Goal: Task Accomplishment & Management: Manage account settings

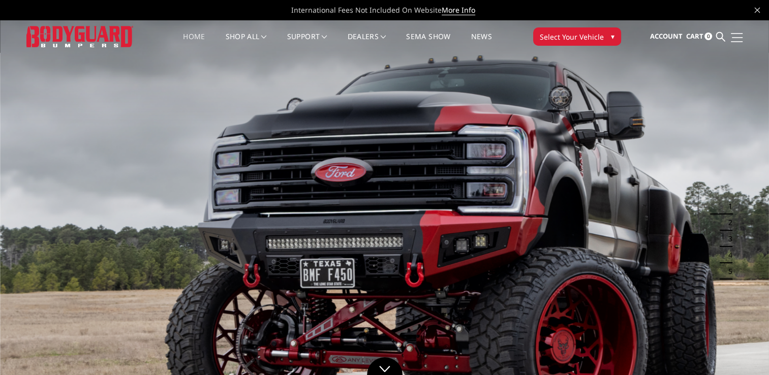
click at [736, 33] on span at bounding box center [737, 33] width 12 height 1
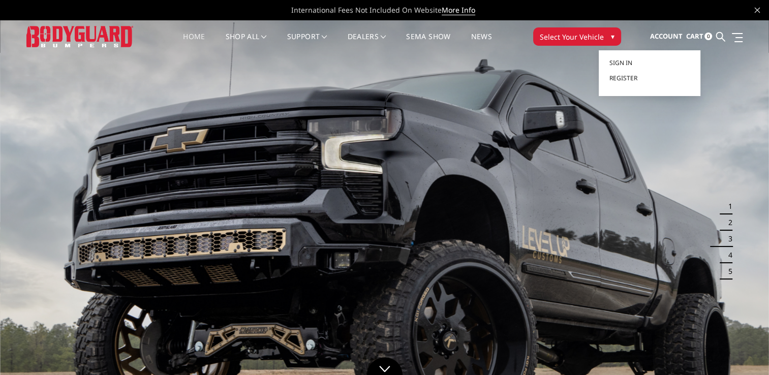
click at [668, 34] on span "Account" at bounding box center [666, 36] width 33 height 9
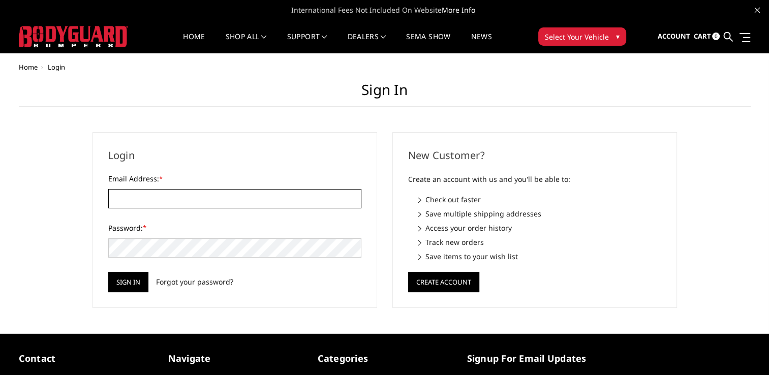
click at [247, 201] on input "Email Address: *" at bounding box center [234, 198] width 253 height 19
type input "[EMAIL_ADDRESS][DOMAIN_NAME]"
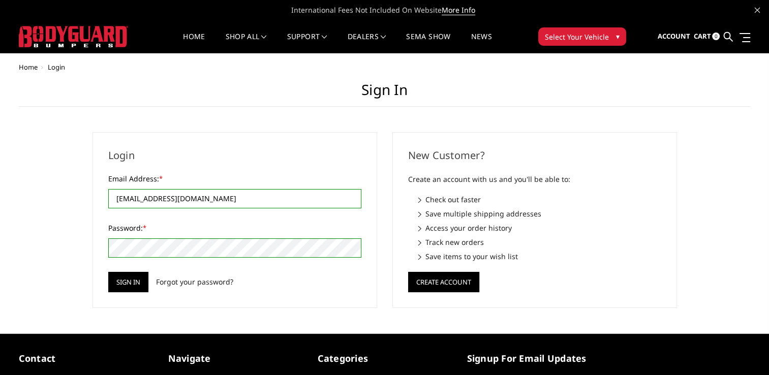
click at [108, 272] on input "Sign in" at bounding box center [128, 282] width 40 height 20
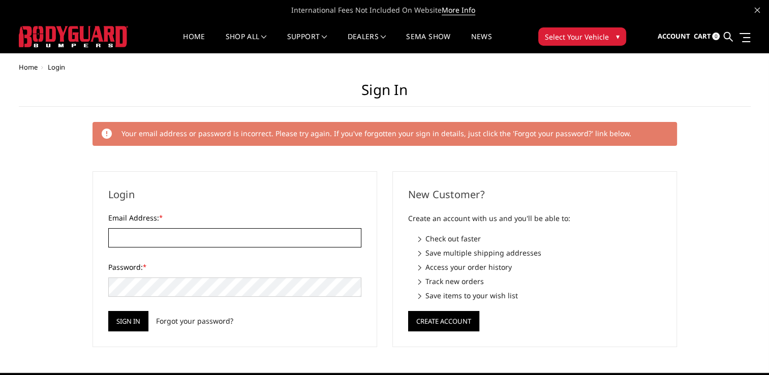
click at [171, 245] on input "Email Address: *" at bounding box center [234, 237] width 253 height 19
type input "[EMAIL_ADDRESS][DOMAIN_NAME]"
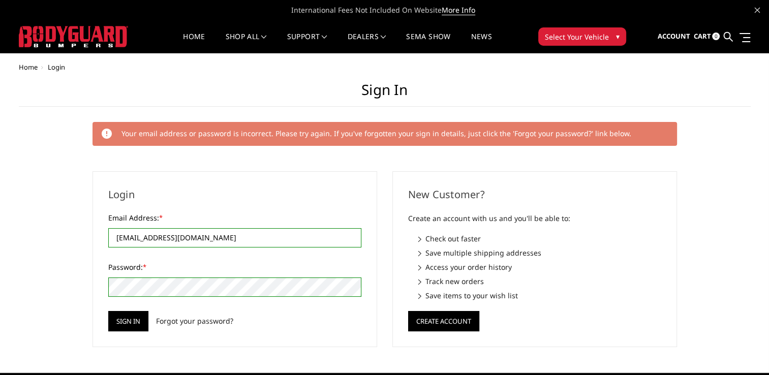
click at [108, 311] on input "Sign in" at bounding box center [128, 321] width 40 height 20
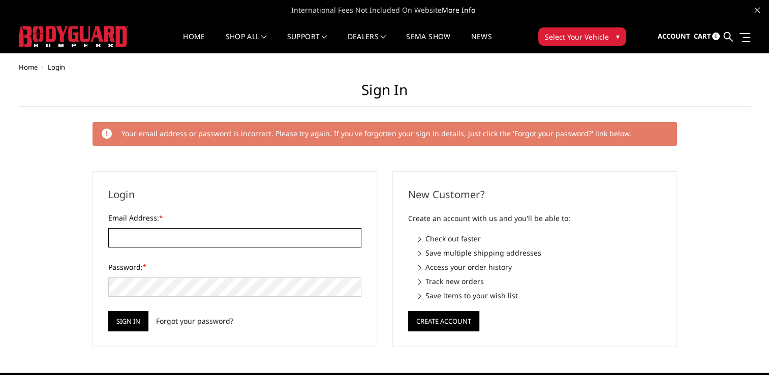
click at [163, 237] on input "Email Address: *" at bounding box center [234, 237] width 253 height 19
type input "[EMAIL_ADDRESS][DOMAIN_NAME]"
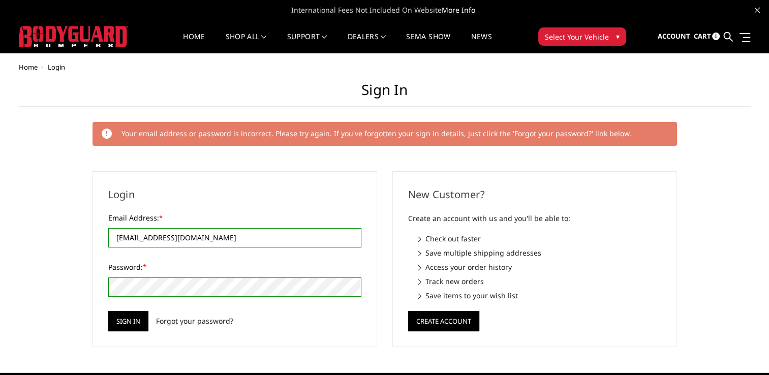
click at [108, 311] on input "Sign in" at bounding box center [128, 321] width 40 height 20
